Goal: Information Seeking & Learning: Learn about a topic

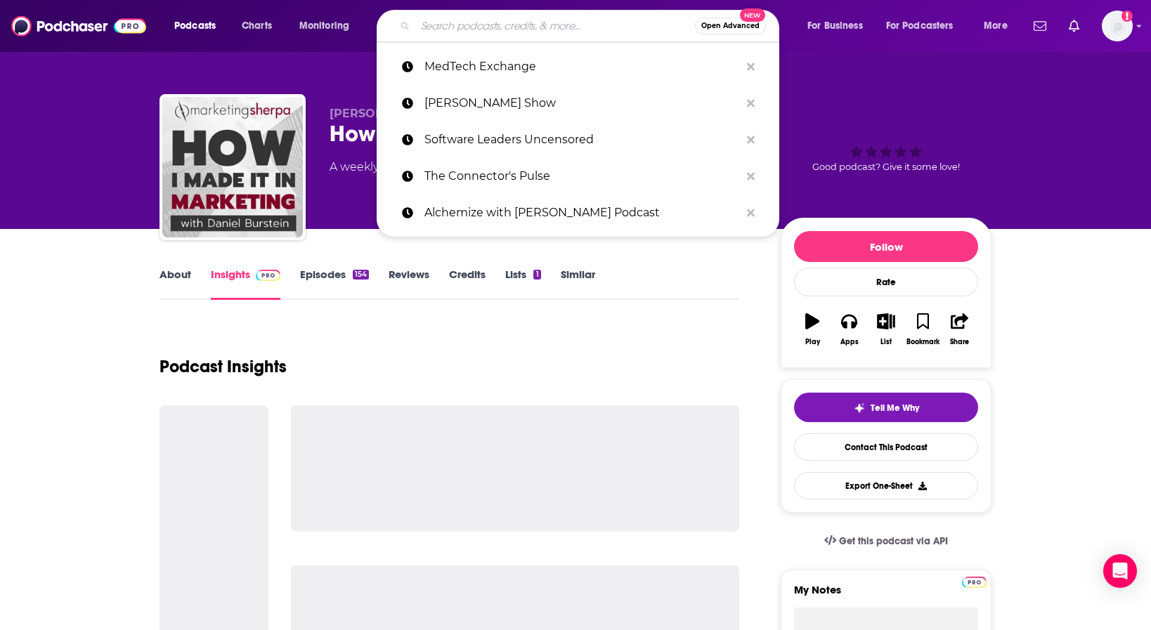
click at [525, 24] on input "Search podcasts, credits, & more..." at bounding box center [555, 26] width 280 height 22
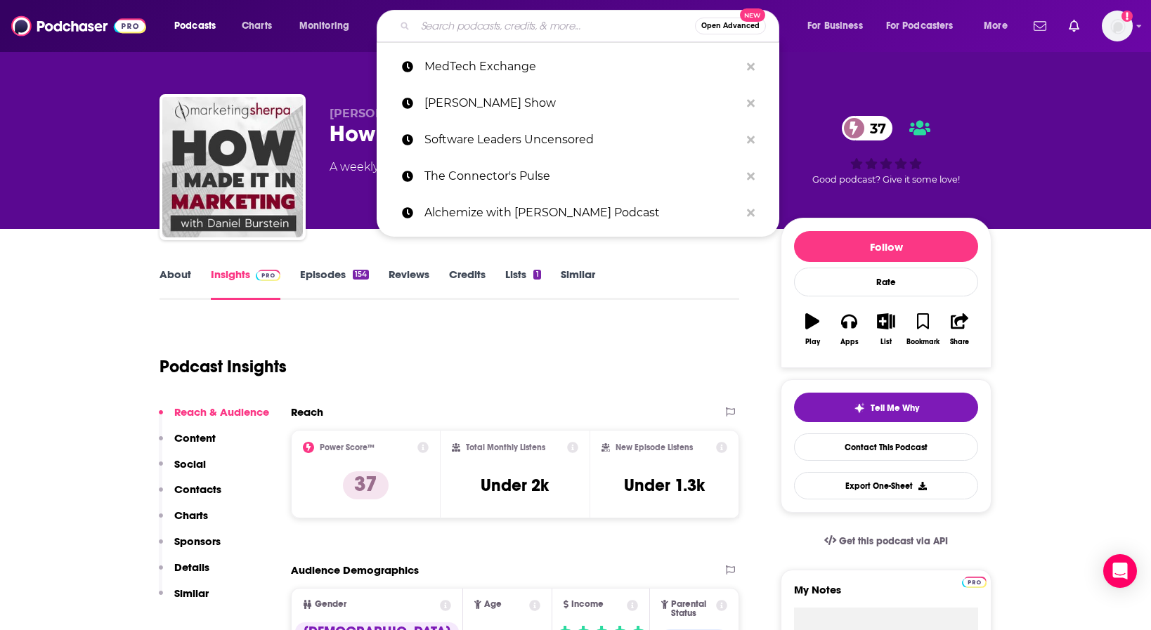
paste input "Fintech, AI & Innovation"
type input "Fintech, AI & Innovation"
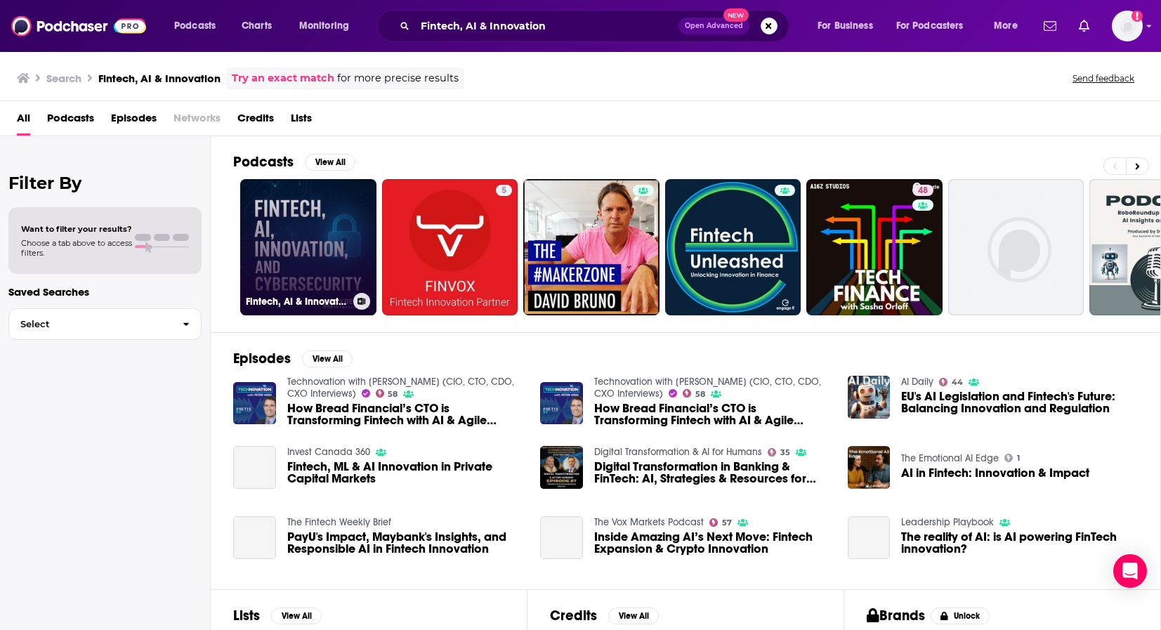
click at [282, 272] on link "Fintech, AI & Innovation" at bounding box center [308, 247] width 136 height 136
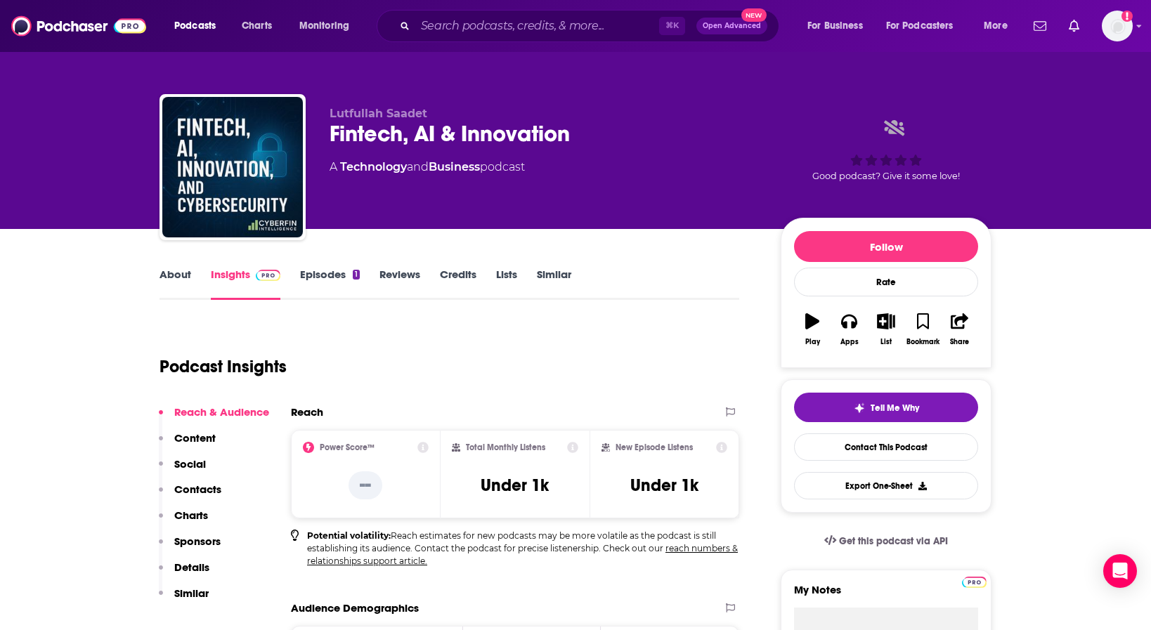
click at [173, 277] on link "About" at bounding box center [175, 284] width 32 height 32
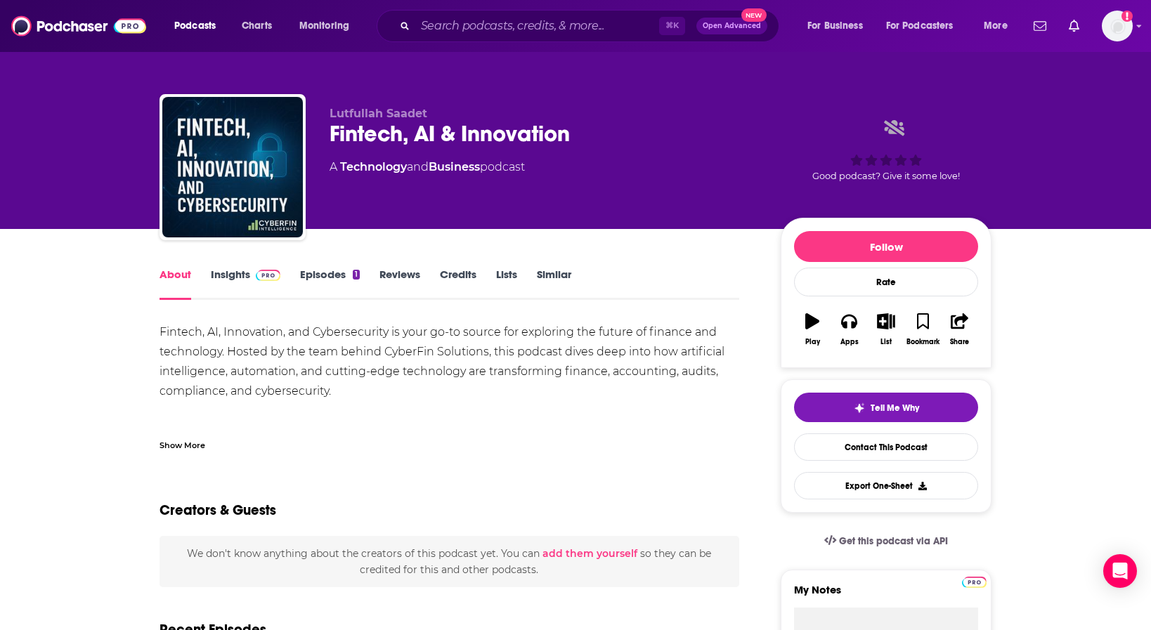
scroll to position [15, 0]
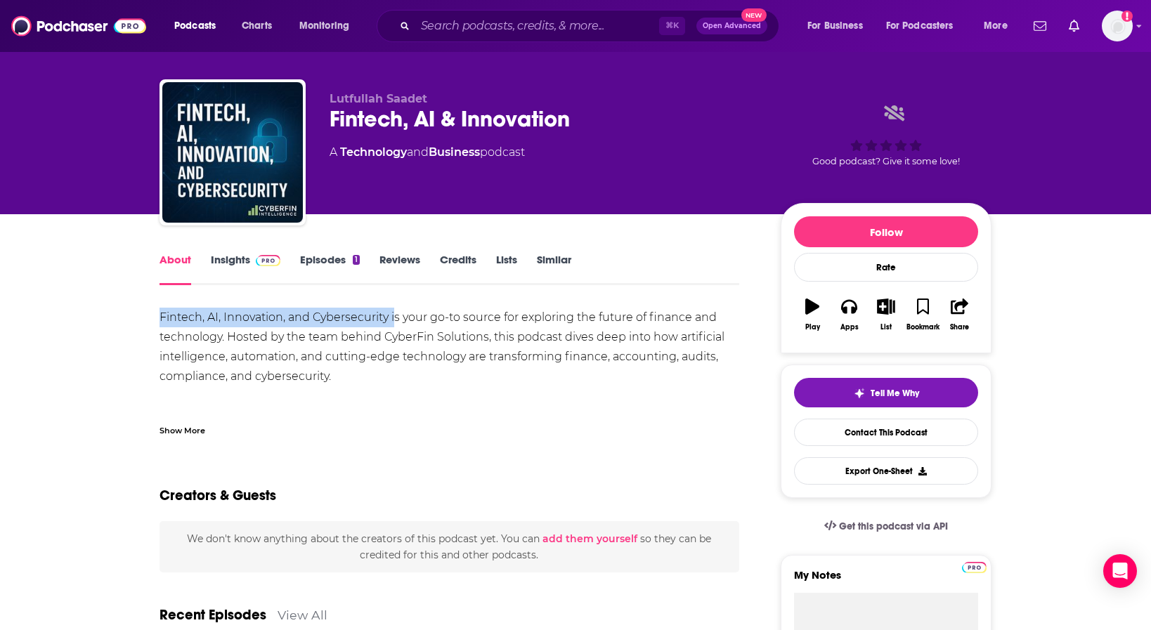
drag, startPoint x: 145, startPoint y: 309, endPoint x: 393, endPoint y: 321, distance: 248.2
copy div "Fintech, AI, Innovation, and Cybersecurity i"
click at [562, 459] on div "Creators & Guests" at bounding box center [448, 487] width 579 height 68
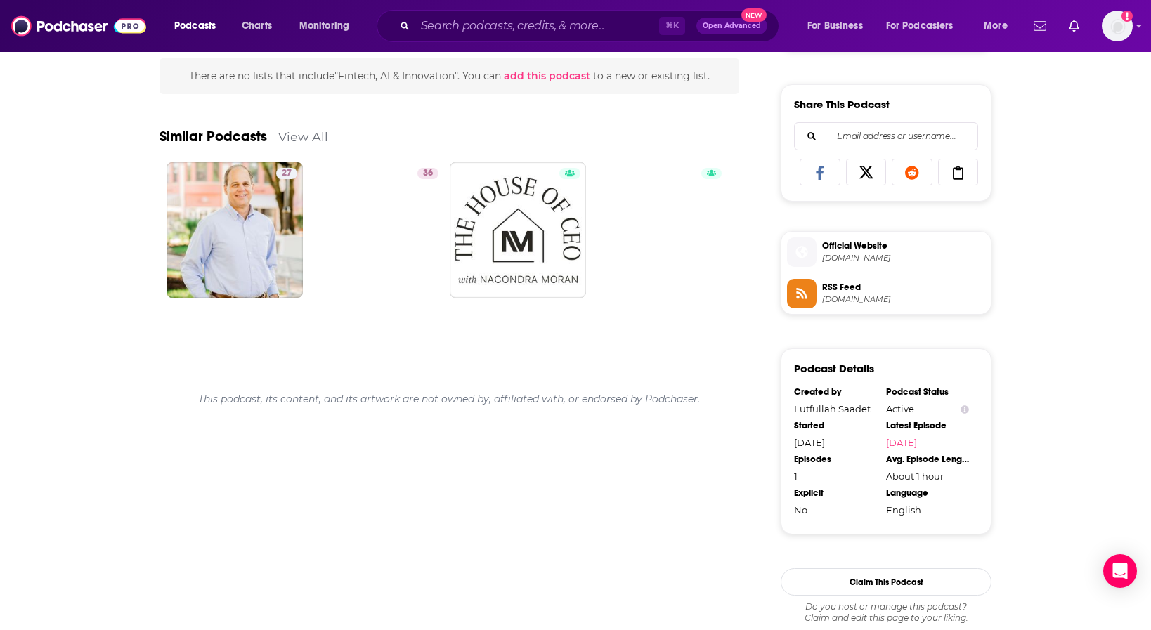
scroll to position [0, 0]
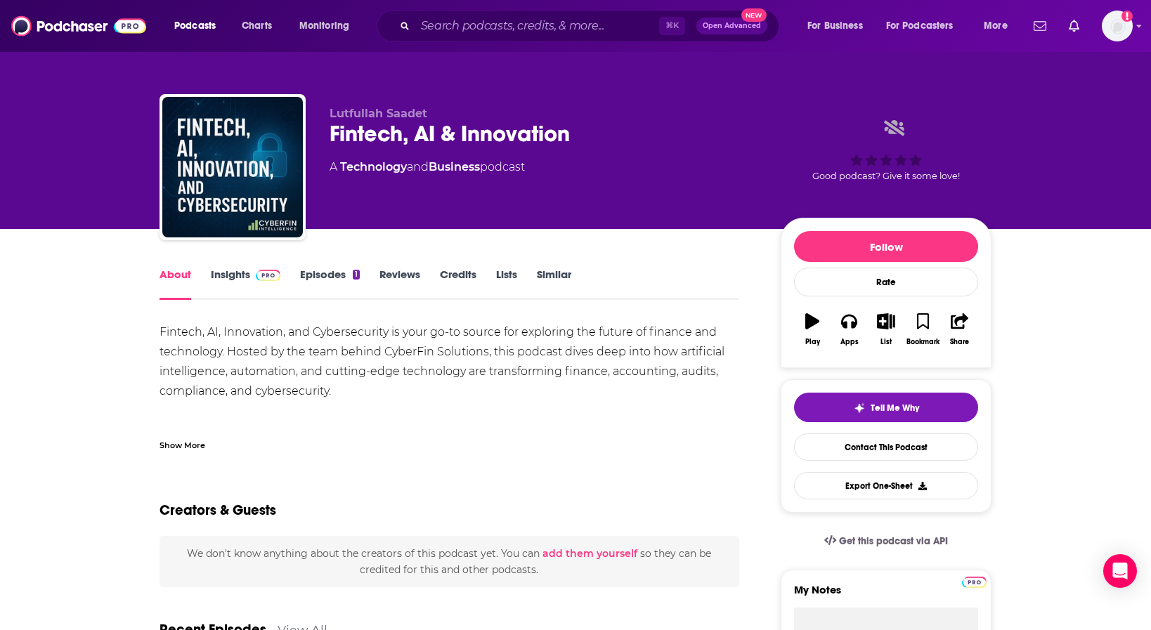
click at [237, 280] on link "Insights" at bounding box center [246, 284] width 70 height 32
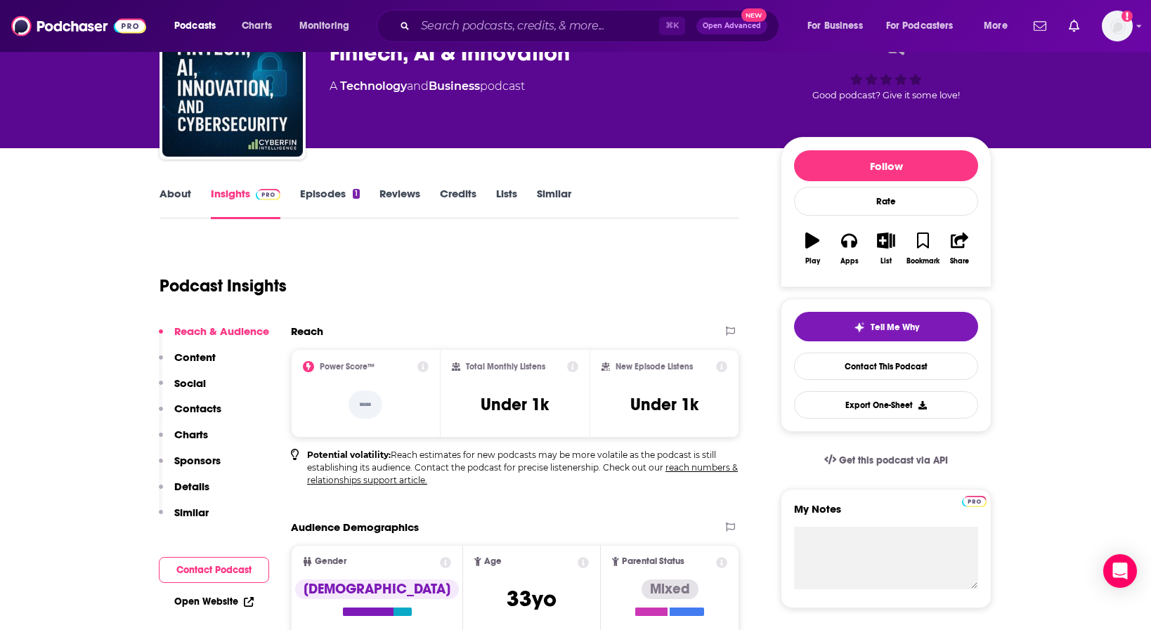
scroll to position [78, 0]
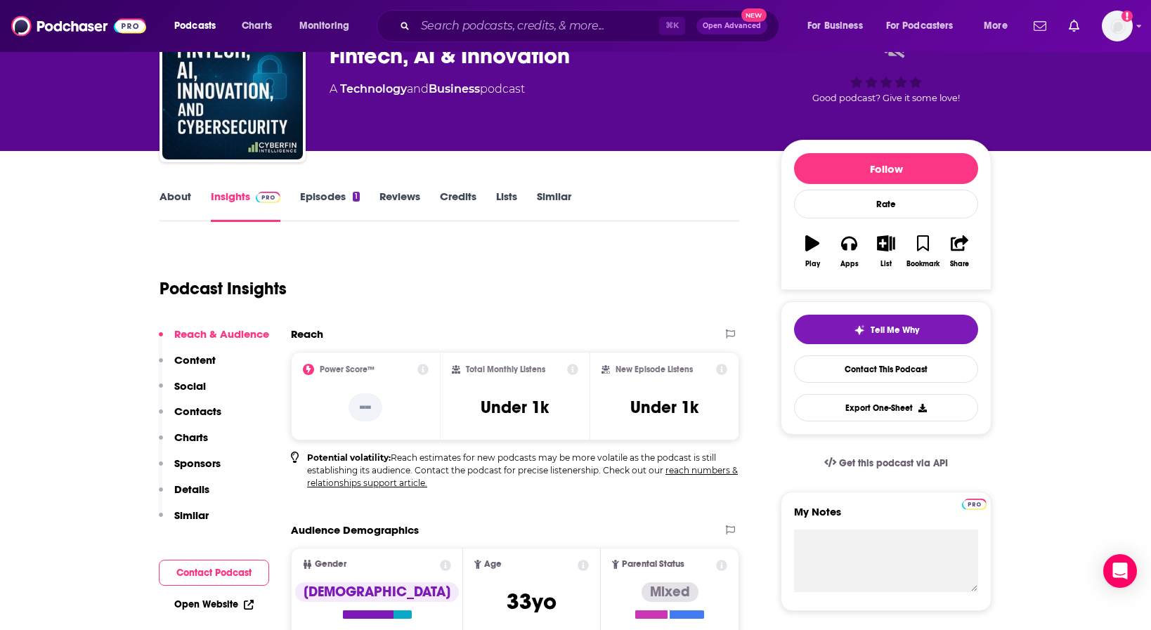
click at [572, 372] on icon at bounding box center [572, 369] width 11 height 11
drag, startPoint x: 494, startPoint y: 225, endPoint x: 539, endPoint y: 234, distance: 45.0
click at [505, 416] on h3 "Under 1k" at bounding box center [514, 407] width 68 height 21
click at [572, 366] on icon at bounding box center [572, 369] width 11 height 11
drag, startPoint x: 494, startPoint y: 225, endPoint x: 540, endPoint y: 256, distance: 55.7
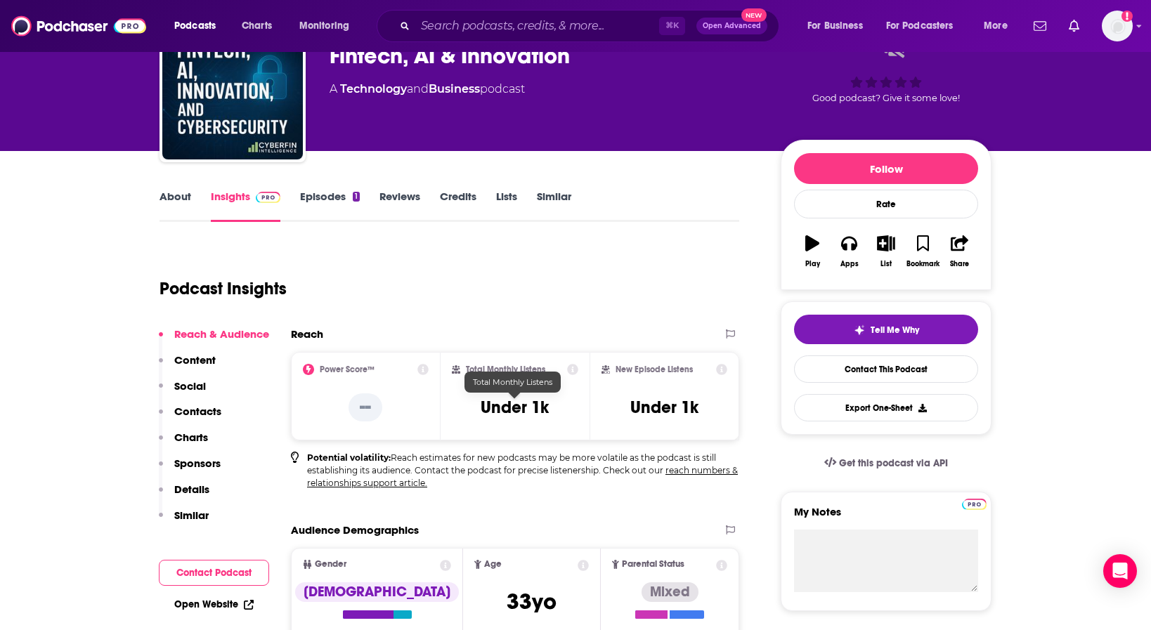
click at [509, 400] on h3 "Under 1k" at bounding box center [514, 407] width 68 height 21
click at [544, 405] on h3 "Under 1k" at bounding box center [514, 407] width 68 height 21
click at [579, 365] on div "Total Monthly Listens Under 1k" at bounding box center [515, 396] width 150 height 89
click at [578, 365] on icon at bounding box center [572, 369] width 11 height 11
drag, startPoint x: 620, startPoint y: 303, endPoint x: 563, endPoint y: 300, distance: 57.7
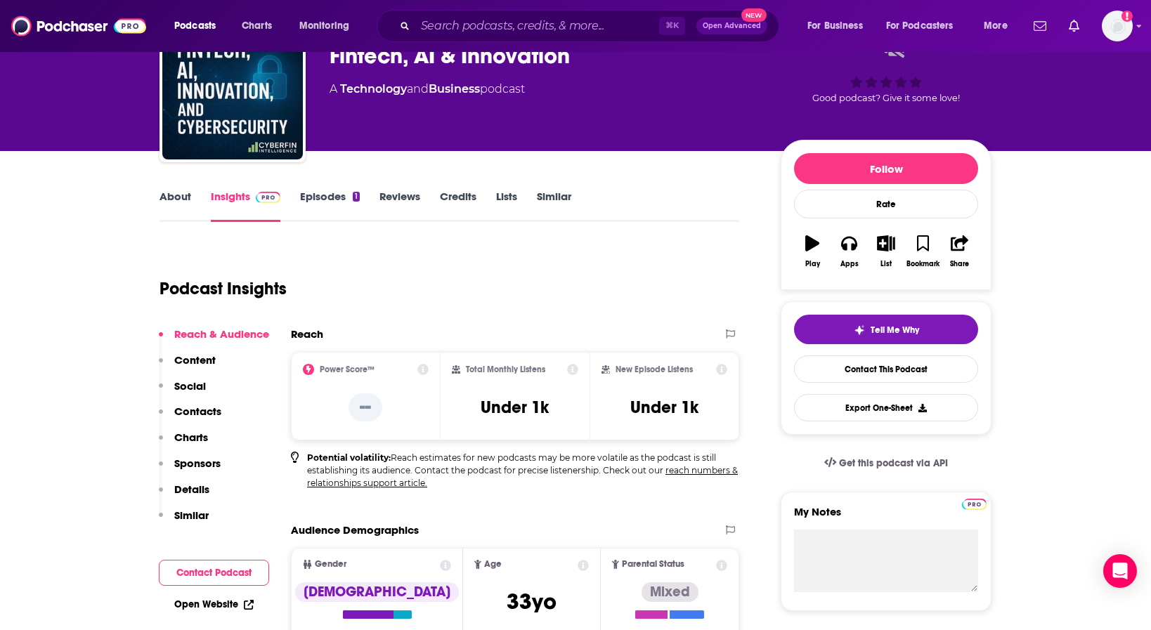
click at [572, 369] on icon at bounding box center [572, 369] width 11 height 11
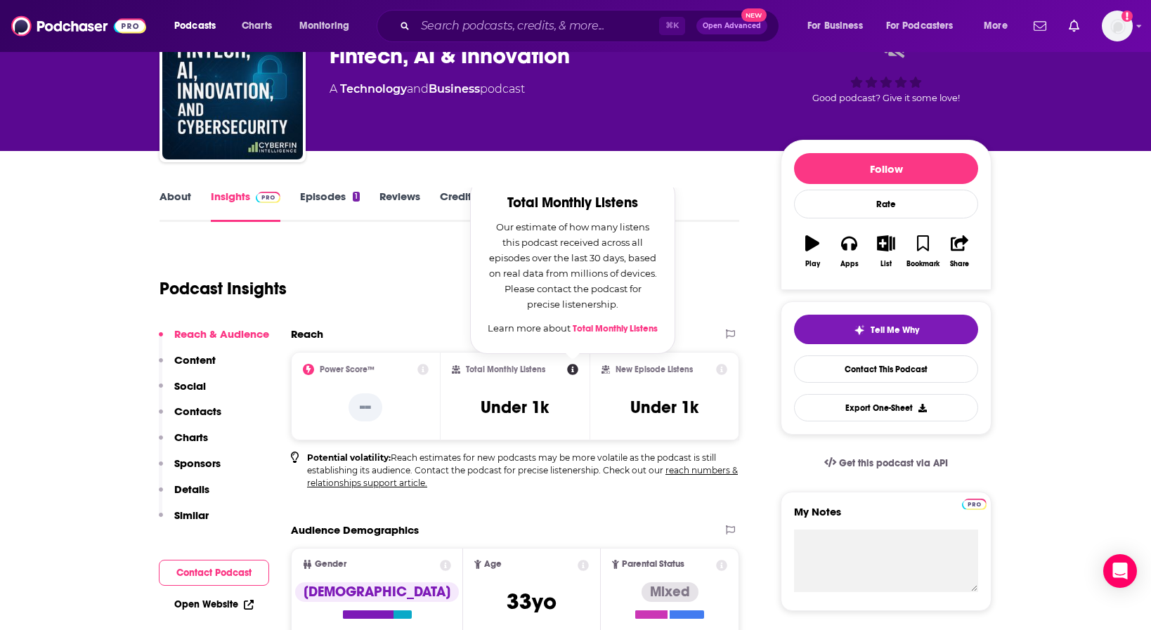
click at [411, 245] on div "Podcast Insights" at bounding box center [443, 280] width 568 height 72
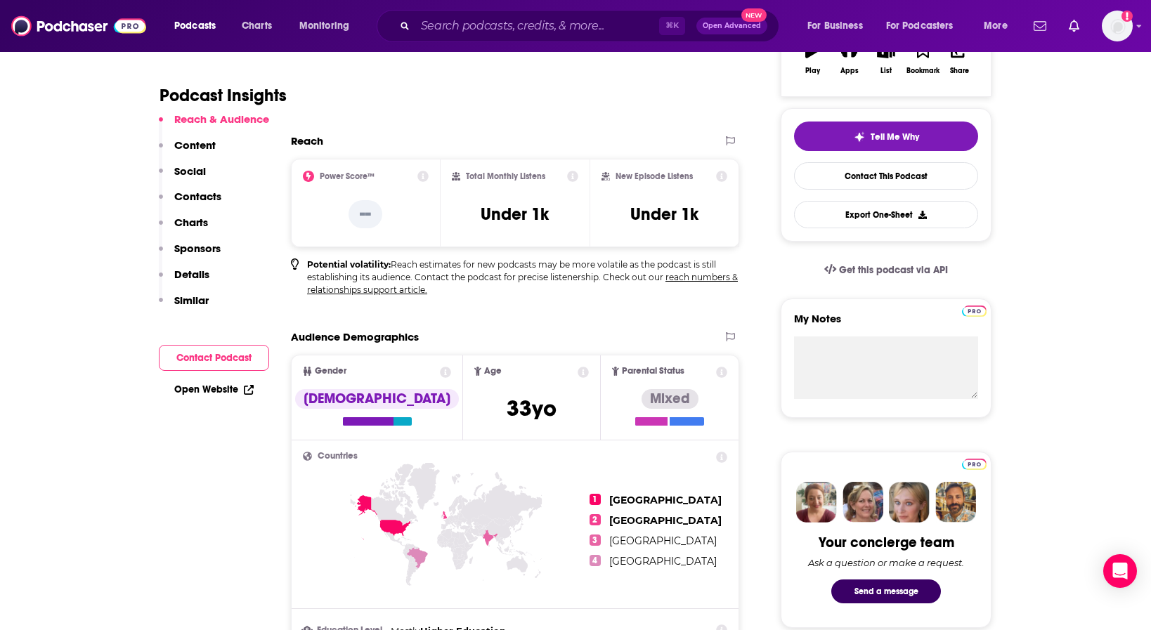
scroll to position [0, 0]
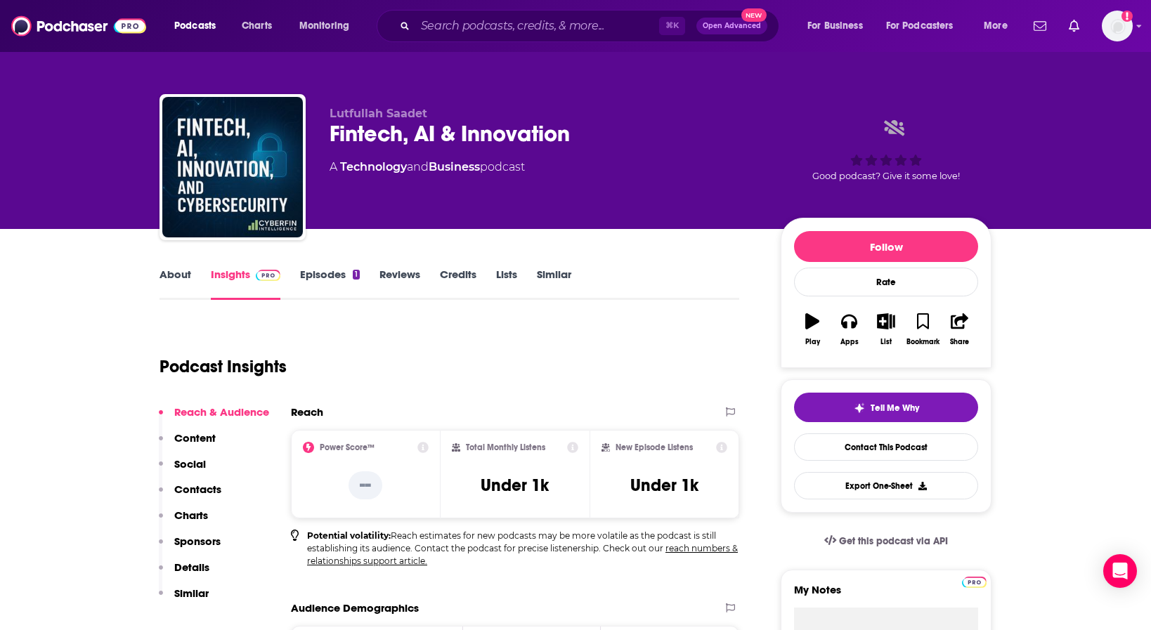
click at [335, 269] on link "Episodes 1" at bounding box center [330, 284] width 60 height 32
